Goal: Transaction & Acquisition: Purchase product/service

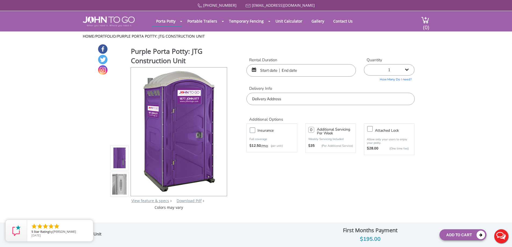
click at [268, 69] on input "text" at bounding box center [300, 70] width 109 height 12
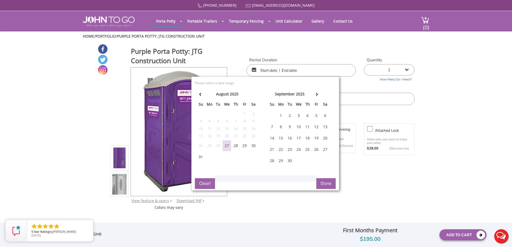
click at [372, 241] on div "$195.00" at bounding box center [370, 239] width 130 height 9
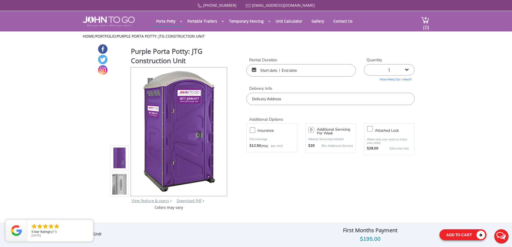
click at [452, 235] on button "Add To Cart" at bounding box center [462, 234] width 47 height 11
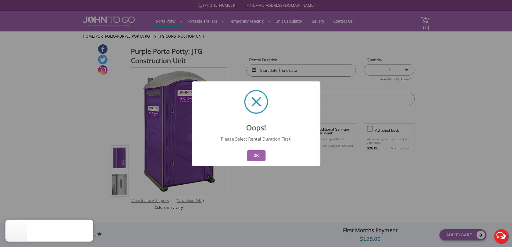
click at [255, 159] on button "OK" at bounding box center [256, 155] width 19 height 11
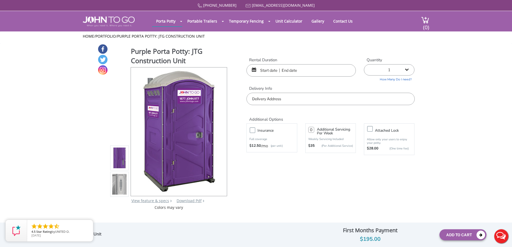
click at [271, 66] on input "text" at bounding box center [300, 70] width 109 height 12
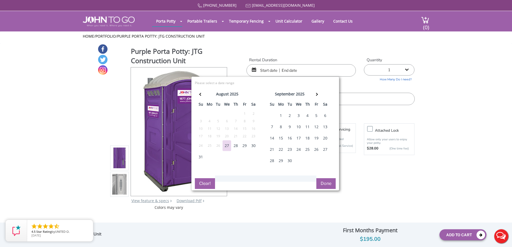
click at [307, 138] on div "18" at bounding box center [307, 138] width 9 height 11
click at [272, 147] on div "21" at bounding box center [272, 149] width 9 height 11
type input "09/18/2025 to 09/21/2025"
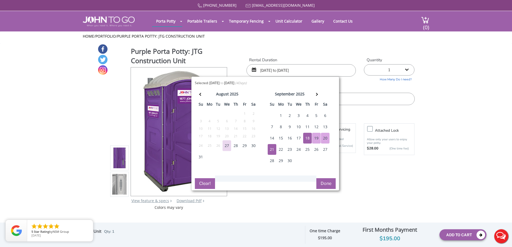
click at [316, 183] on div "Selected: 09/18/2025 to 09/21/2025 ( 4 Days) error Please select a date range C…" at bounding box center [265, 134] width 148 height 114
click at [319, 183] on button "Done" at bounding box center [325, 183] width 19 height 11
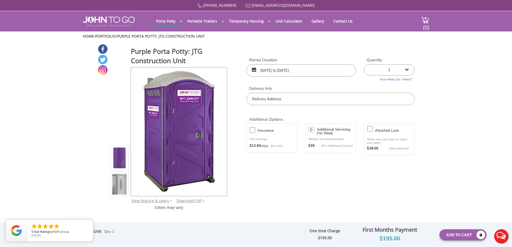
click at [305, 100] on input "text" at bounding box center [330, 99] width 168 height 12
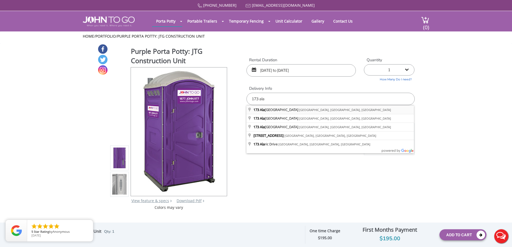
type input "[STREET_ADDRESS][US_STATE]"
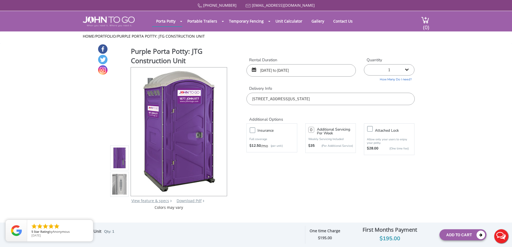
click at [295, 199] on div "Purple Porta Potty: JTG Construction Unit View feature & specs Download Pdf Pro…" at bounding box center [256, 127] width 317 height 166
click at [466, 235] on button "Add To Cart" at bounding box center [462, 234] width 47 height 11
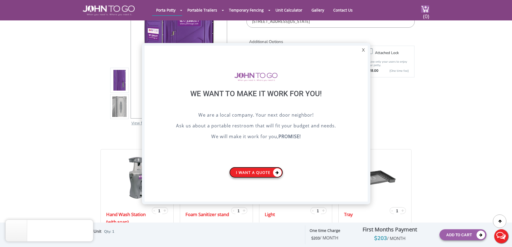
click at [271, 169] on link "I want a Quote" at bounding box center [256, 172] width 54 height 11
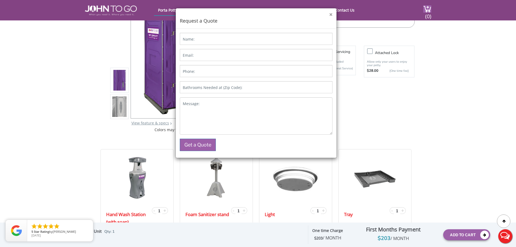
click at [330, 16] on button "×" at bounding box center [330, 15] width 3 height 6
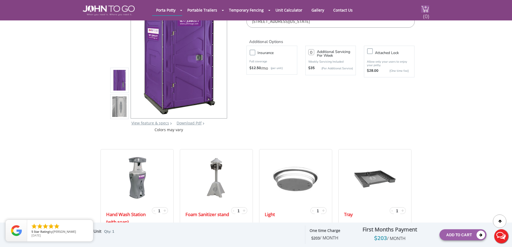
click at [426, 11] on span "(0)" at bounding box center [426, 14] width 6 height 12
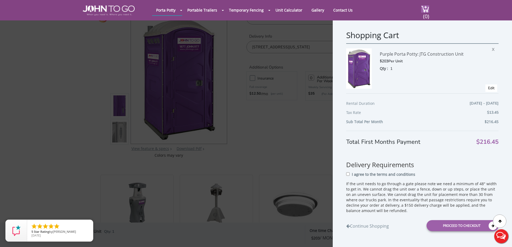
scroll to position [30, 0]
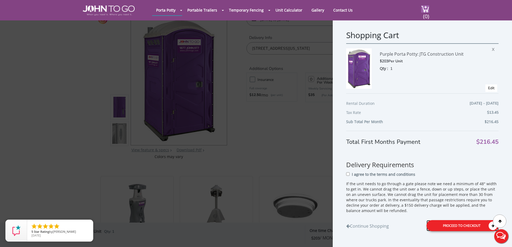
click at [463, 226] on div "Proceed to Checkout" at bounding box center [462, 225] width 72 height 11
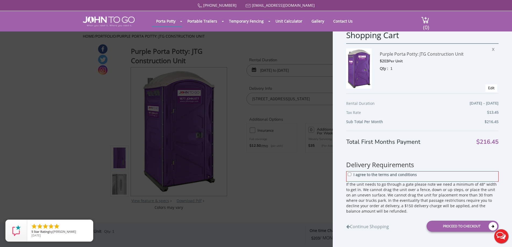
click at [360, 174] on p "I agree to the terms and conditions" at bounding box center [384, 174] width 63 height 5
click at [351, 174] on input "I agree to the terms and conditions" at bounding box center [349, 173] width 3 height 3
checkbox input "true"
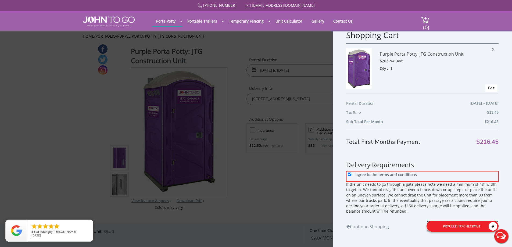
click at [449, 225] on div "Proceed to Checkout" at bounding box center [462, 226] width 72 height 11
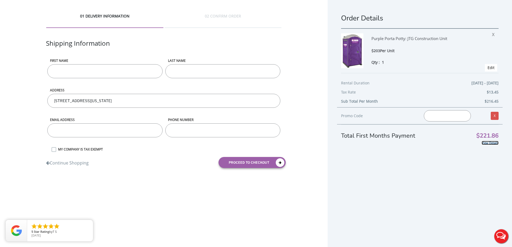
click at [492, 142] on link "View Details" at bounding box center [489, 143] width 17 height 4
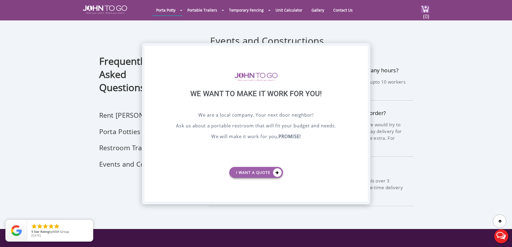
click at [363, 53] on div "X" at bounding box center [363, 50] width 8 height 9
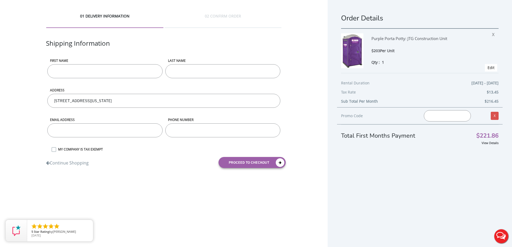
click at [71, 74] on input "First name" at bounding box center [104, 71] width 115 height 14
type input "[PERSON_NAME]"
type input "[EMAIL_ADDRESS][DOMAIN_NAME]"
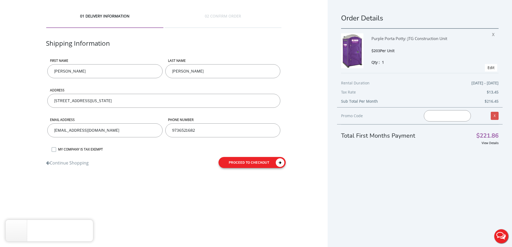
type input "9736521682"
click at [238, 163] on button "proceed to checkout" at bounding box center [251, 162] width 67 height 11
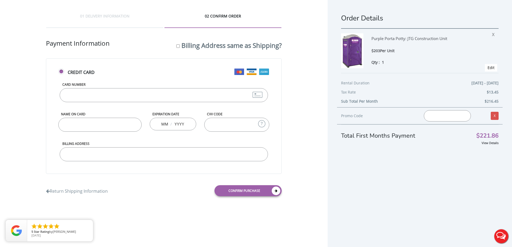
click at [300, 117] on div "01 DELIVERY INFORMATION 02 CONFIRM ORDER Shipping Information First name [PERSO…" at bounding box center [163, 107] width 327 height 214
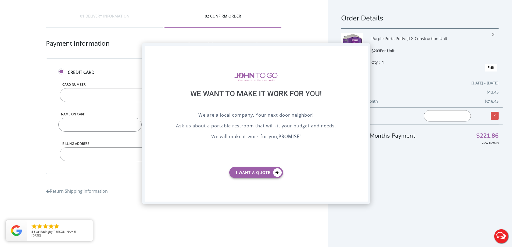
click at [362, 51] on div "X" at bounding box center [363, 50] width 8 height 9
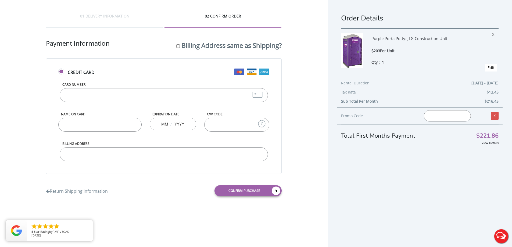
click at [135, 207] on div "01 DELIVERY INFORMATION 02 CONFIRM ORDER Shipping Information First name [PERSO…" at bounding box center [163, 107] width 327 height 214
